Goal: Information Seeking & Learning: Browse casually

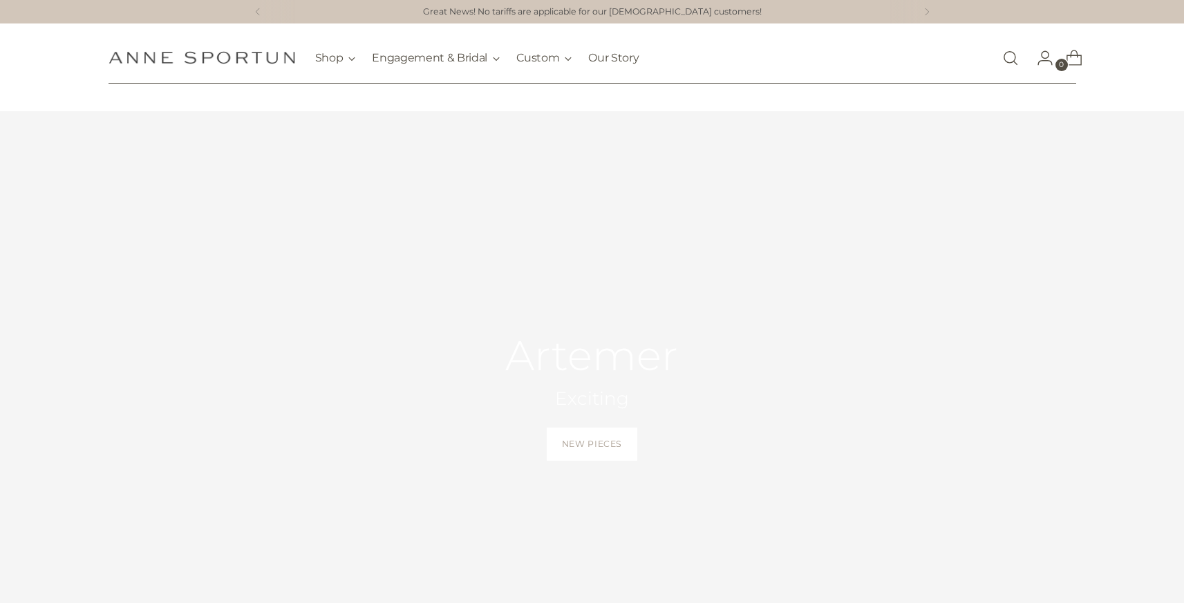
scroll to position [30, 0]
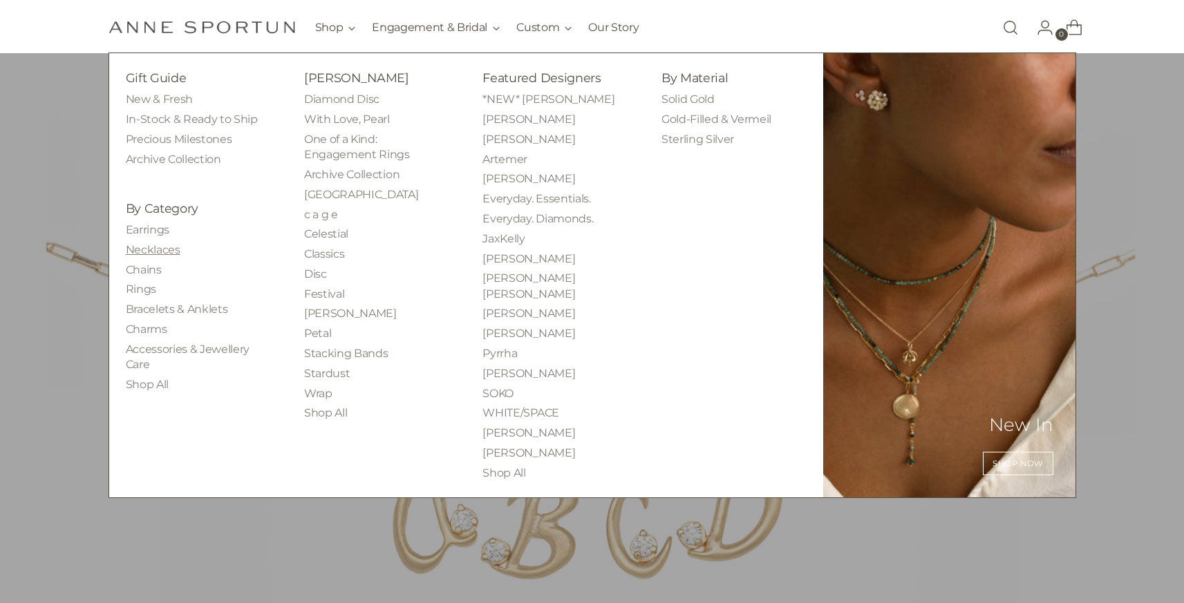
click at [153, 253] on link "Necklaces" at bounding box center [153, 249] width 55 height 13
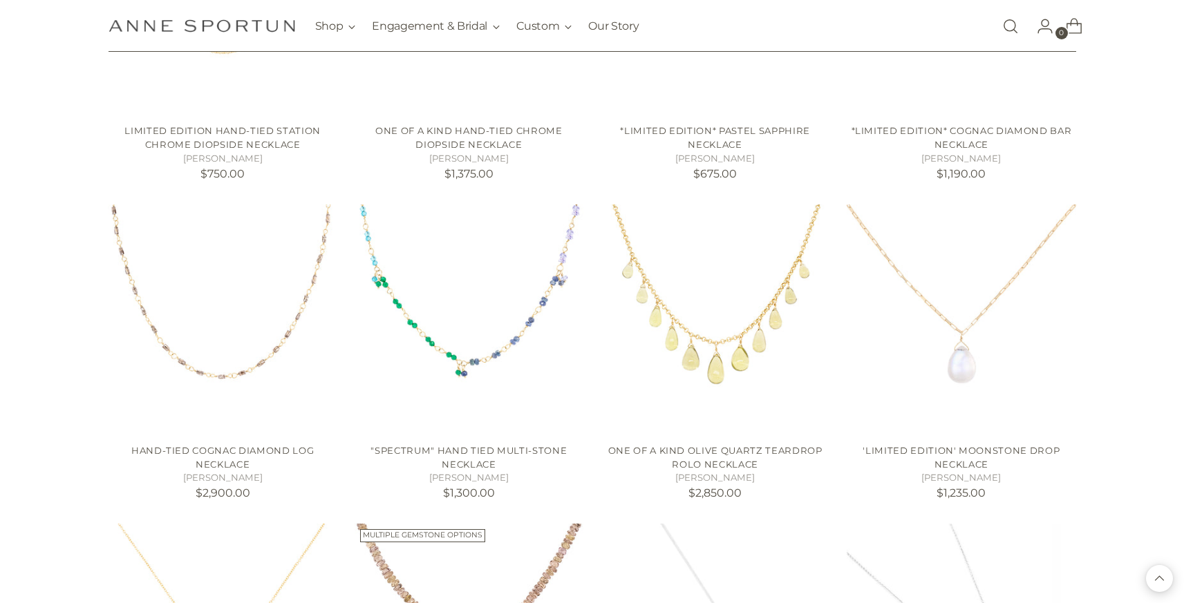
scroll to position [1716, 0]
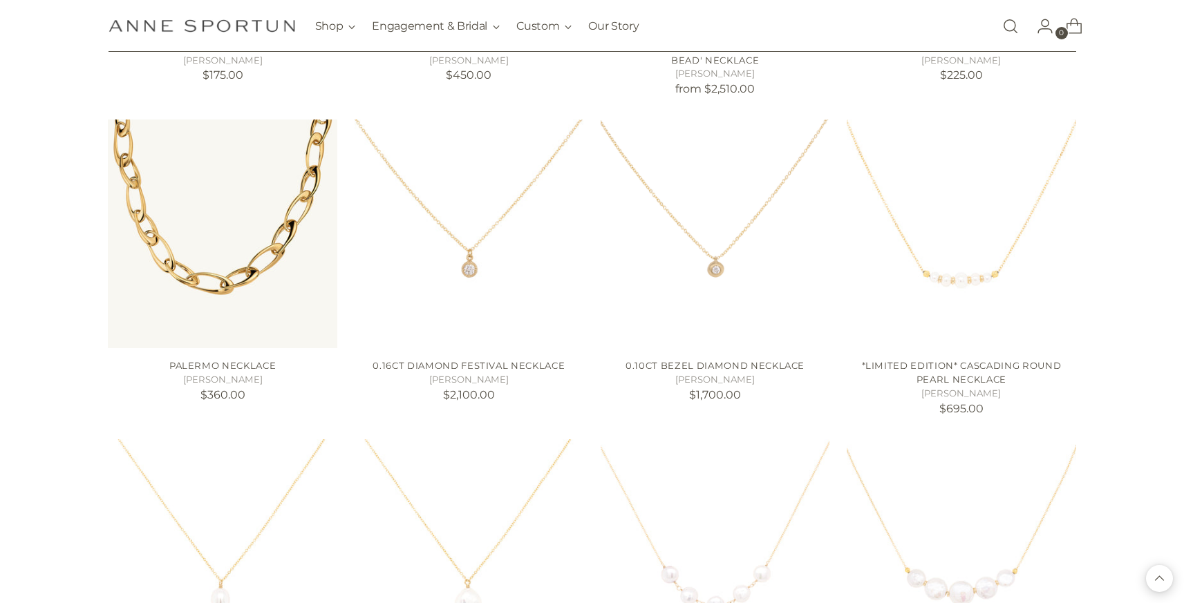
scroll to position [2766, 0]
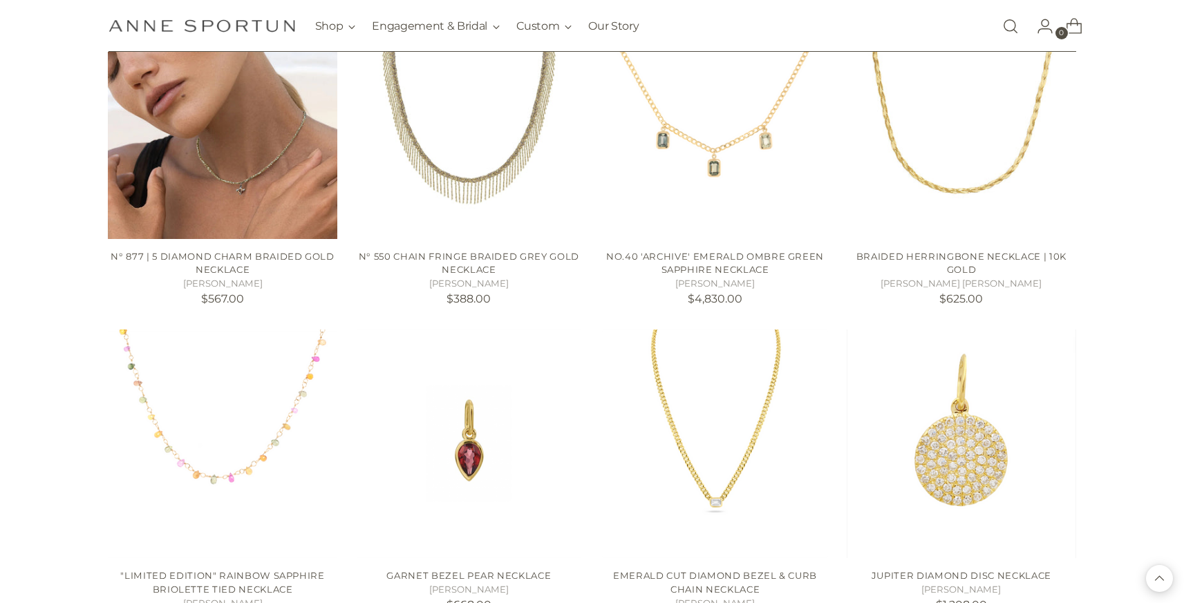
scroll to position [6370, 0]
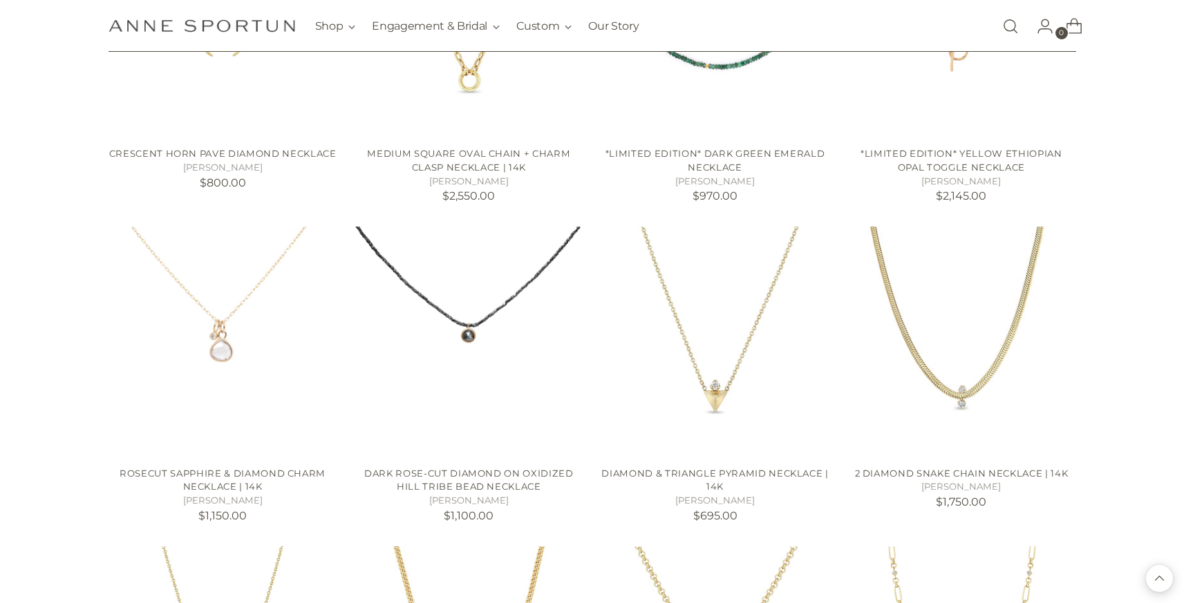
scroll to position [7432, 0]
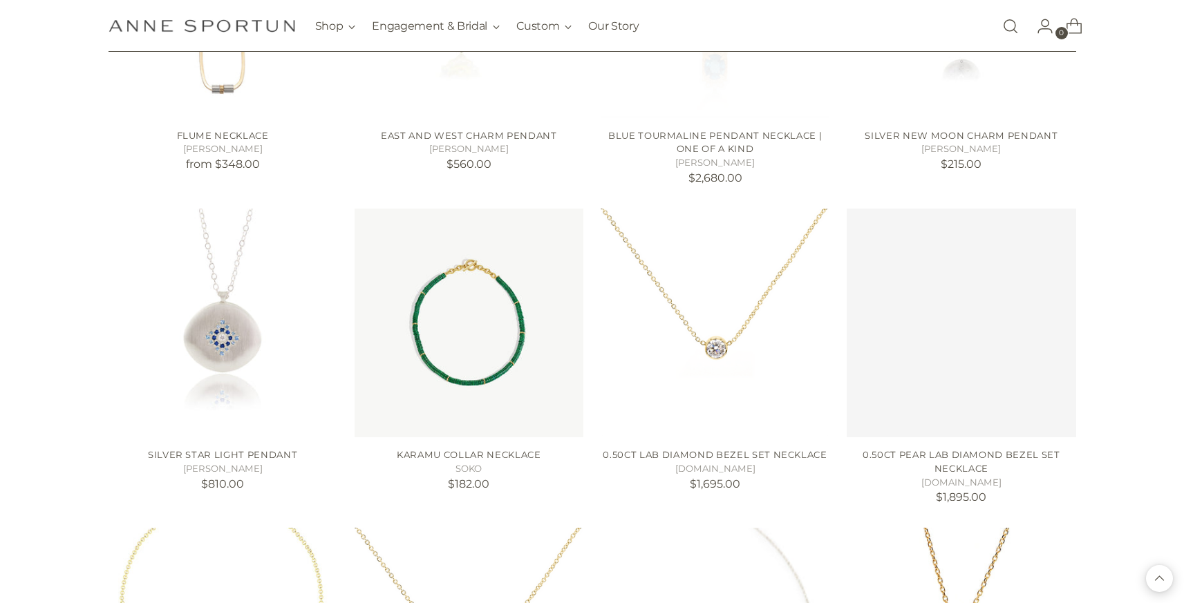
scroll to position [8742, 0]
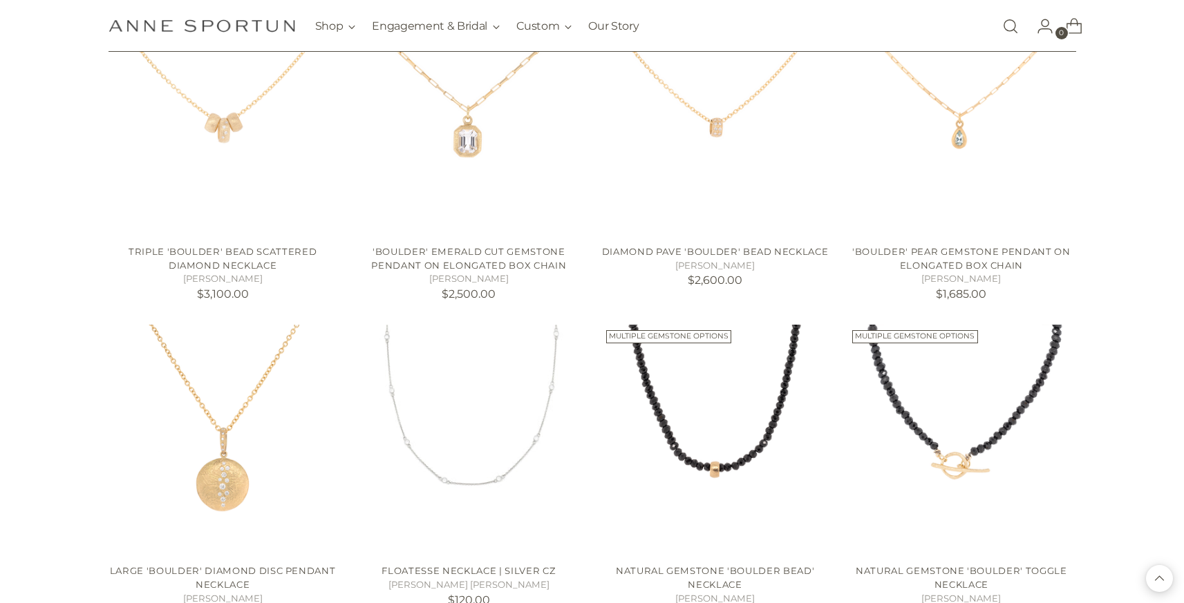
scroll to position [10224, 0]
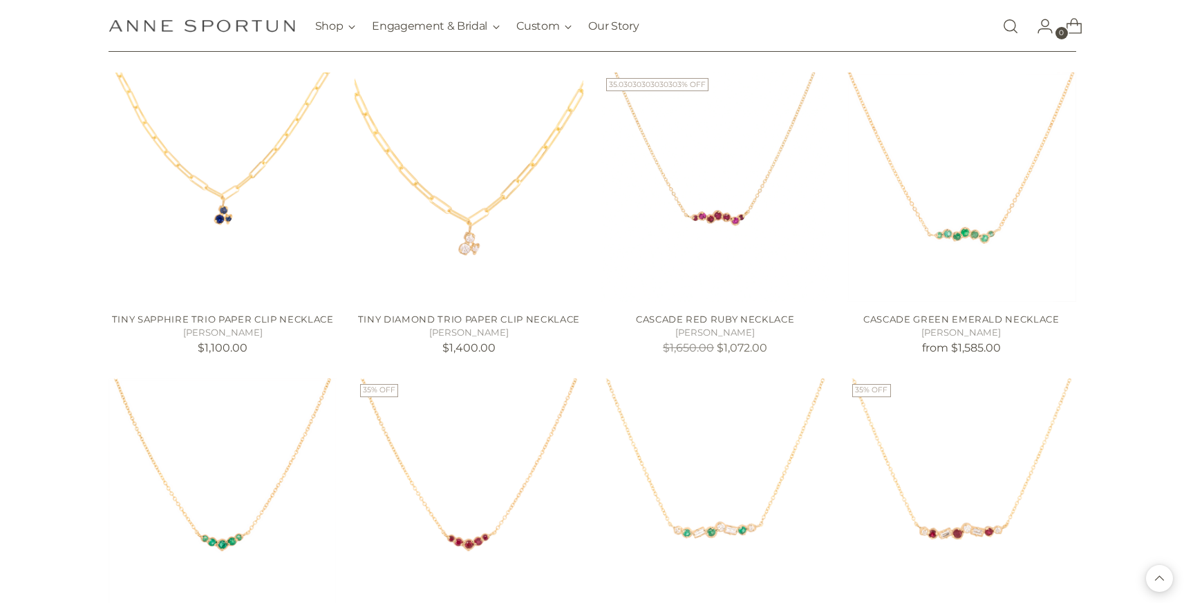
scroll to position [11102, 0]
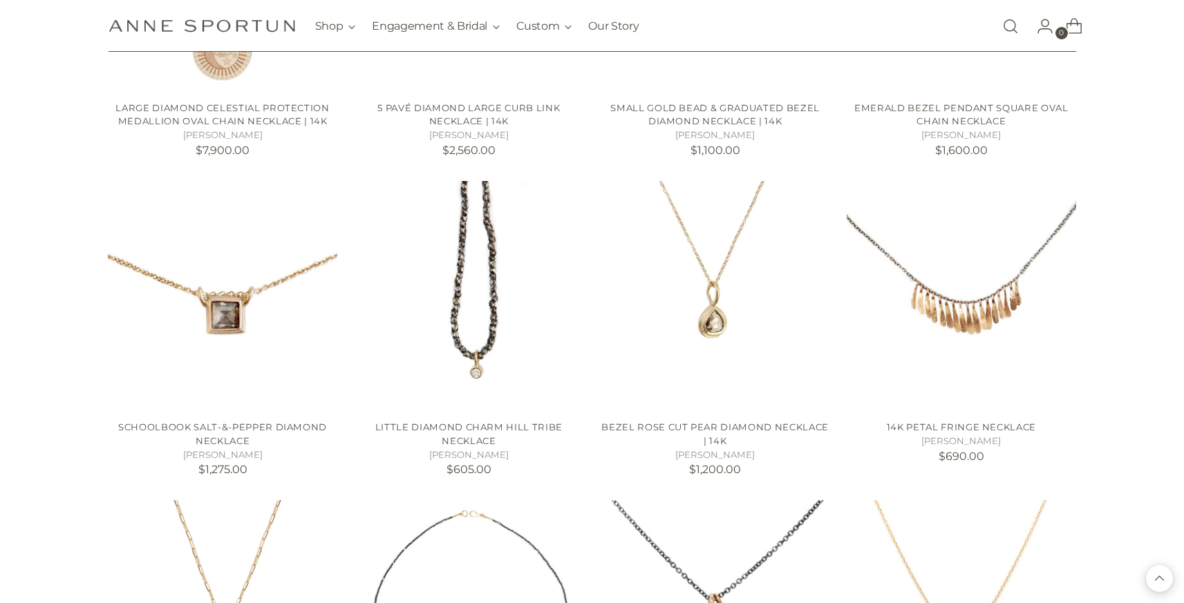
scroll to position [12589, 0]
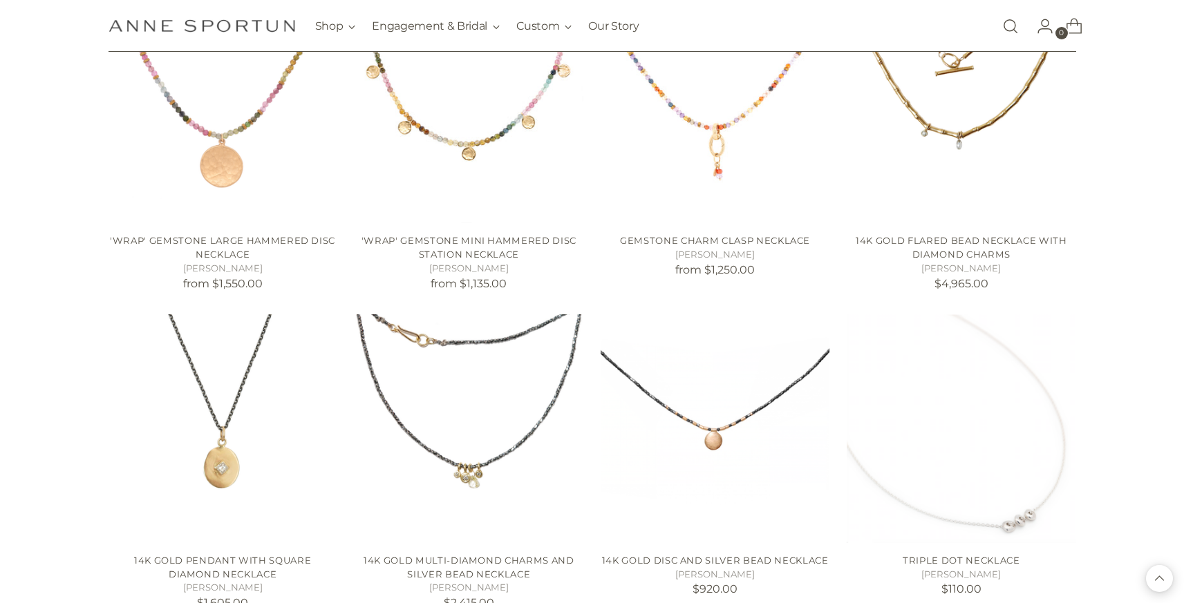
scroll to position [14032, 0]
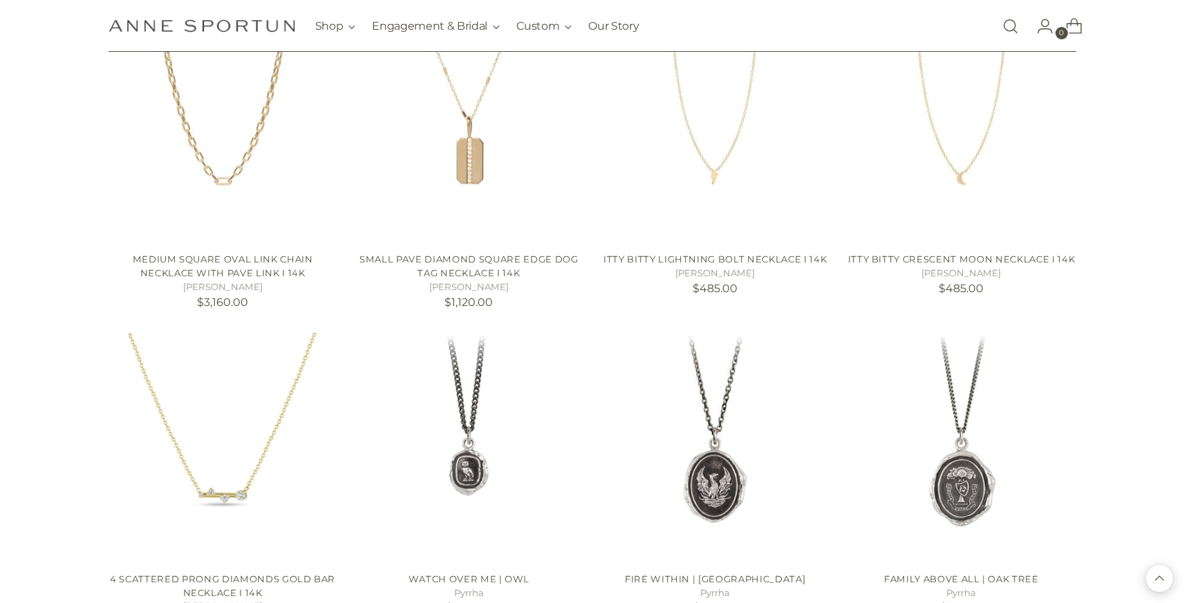
scroll to position [15298, 0]
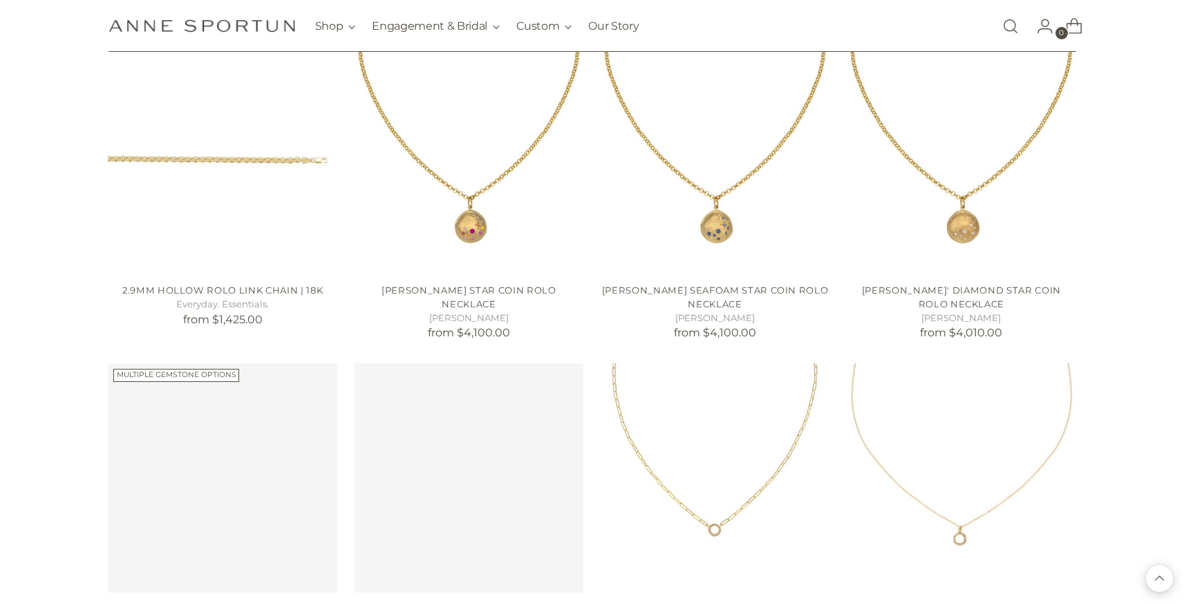
scroll to position [16201, 0]
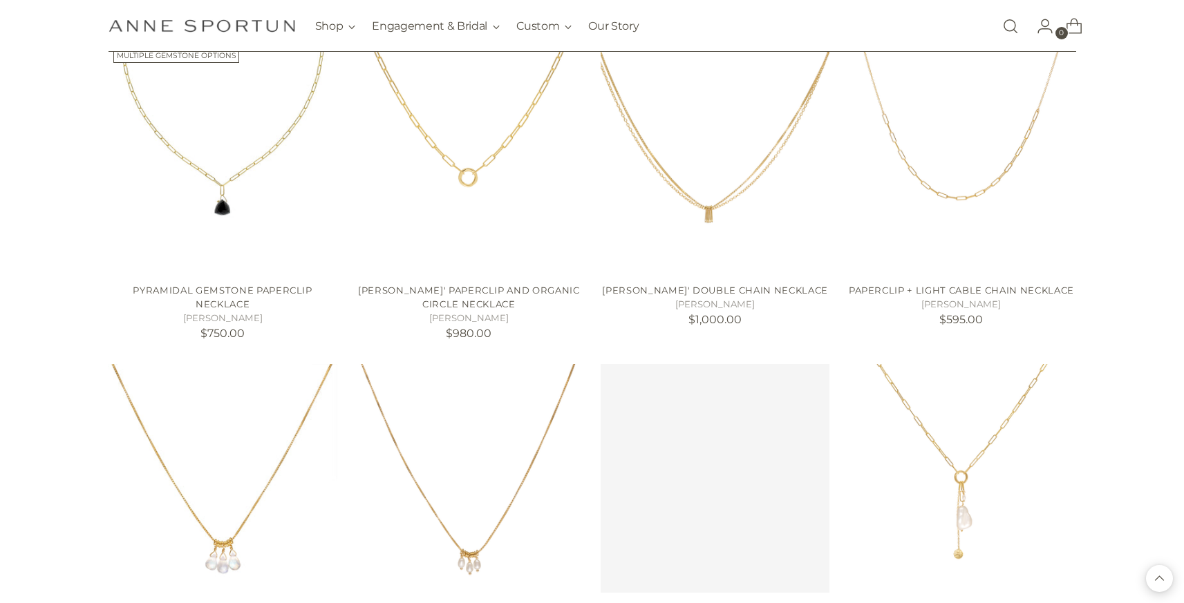
scroll to position [17137, 0]
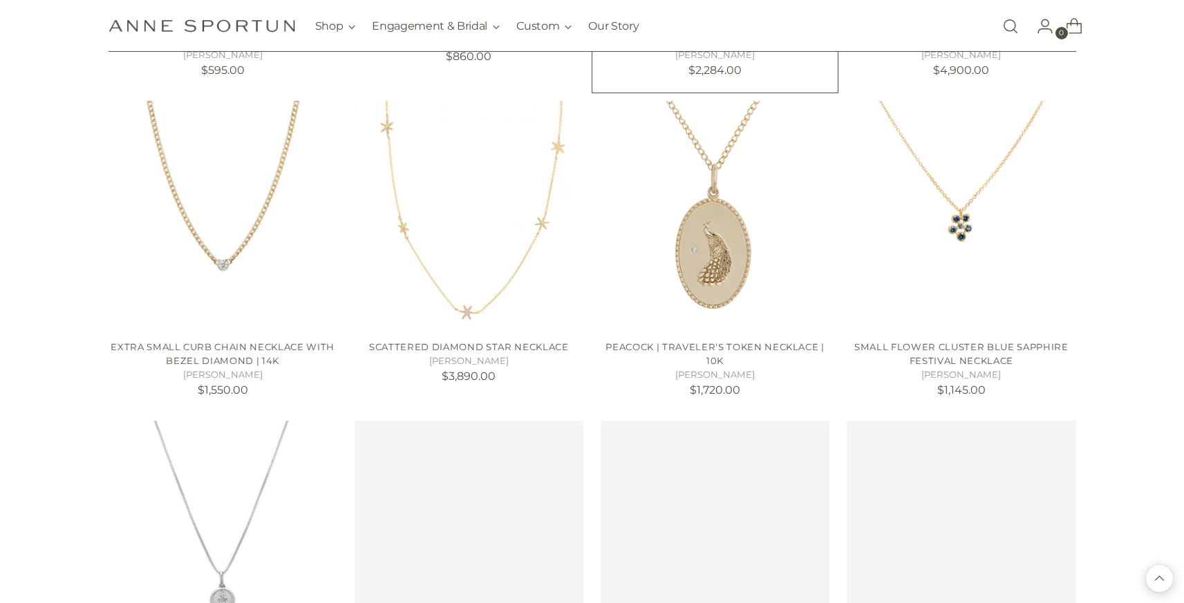
scroll to position [18426, 0]
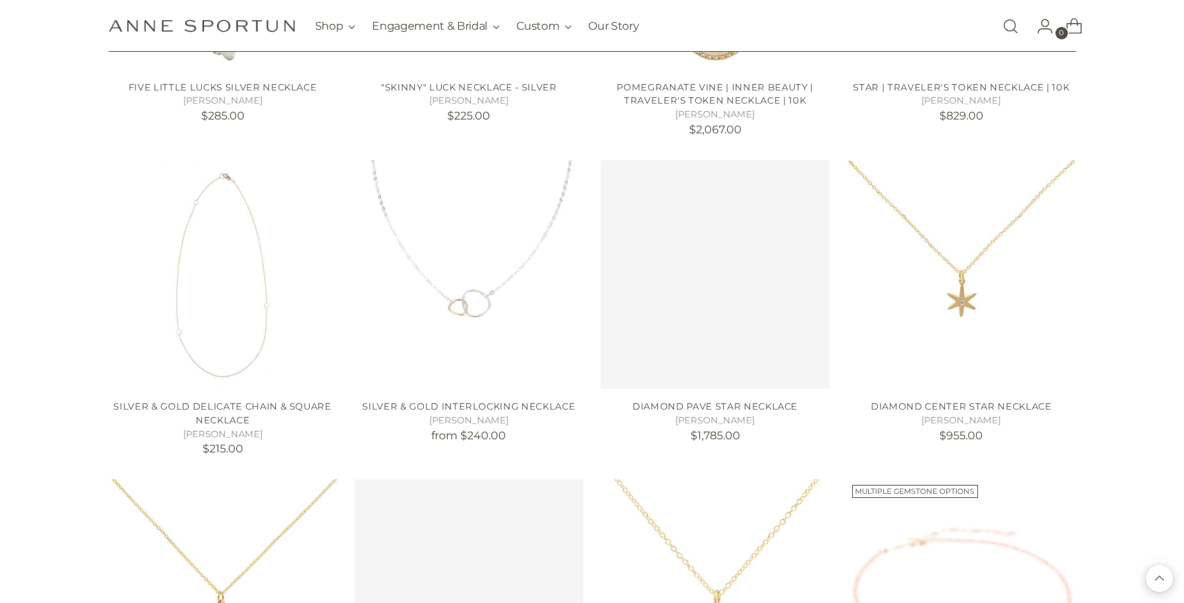
scroll to position [19883, 0]
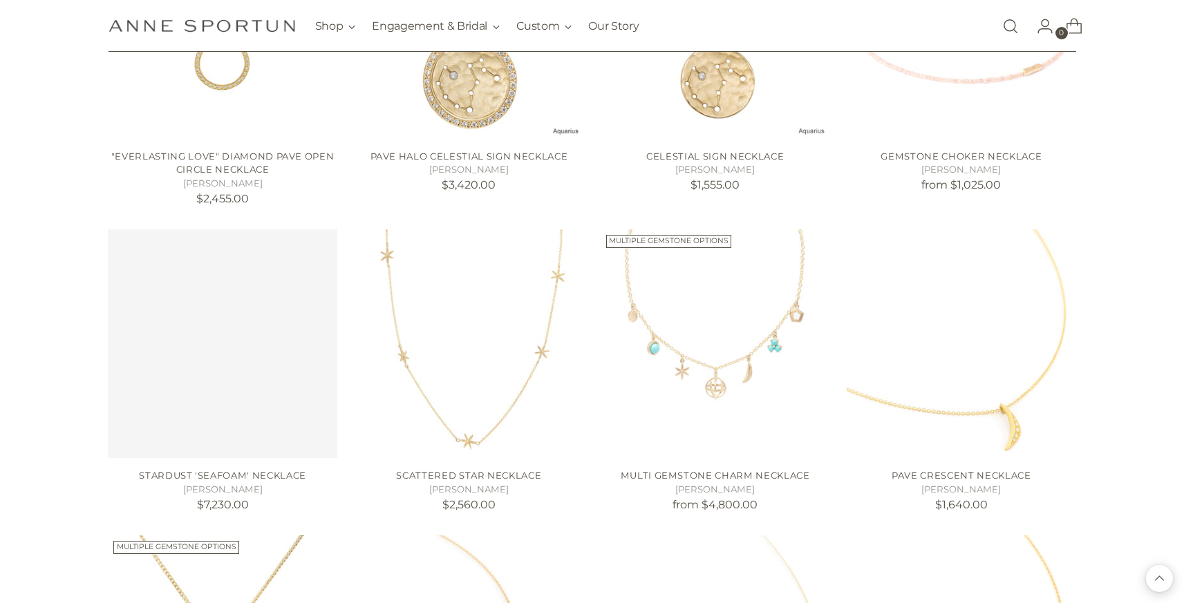
scroll to position [20461, 0]
